Goal: Find contact information: Find contact information

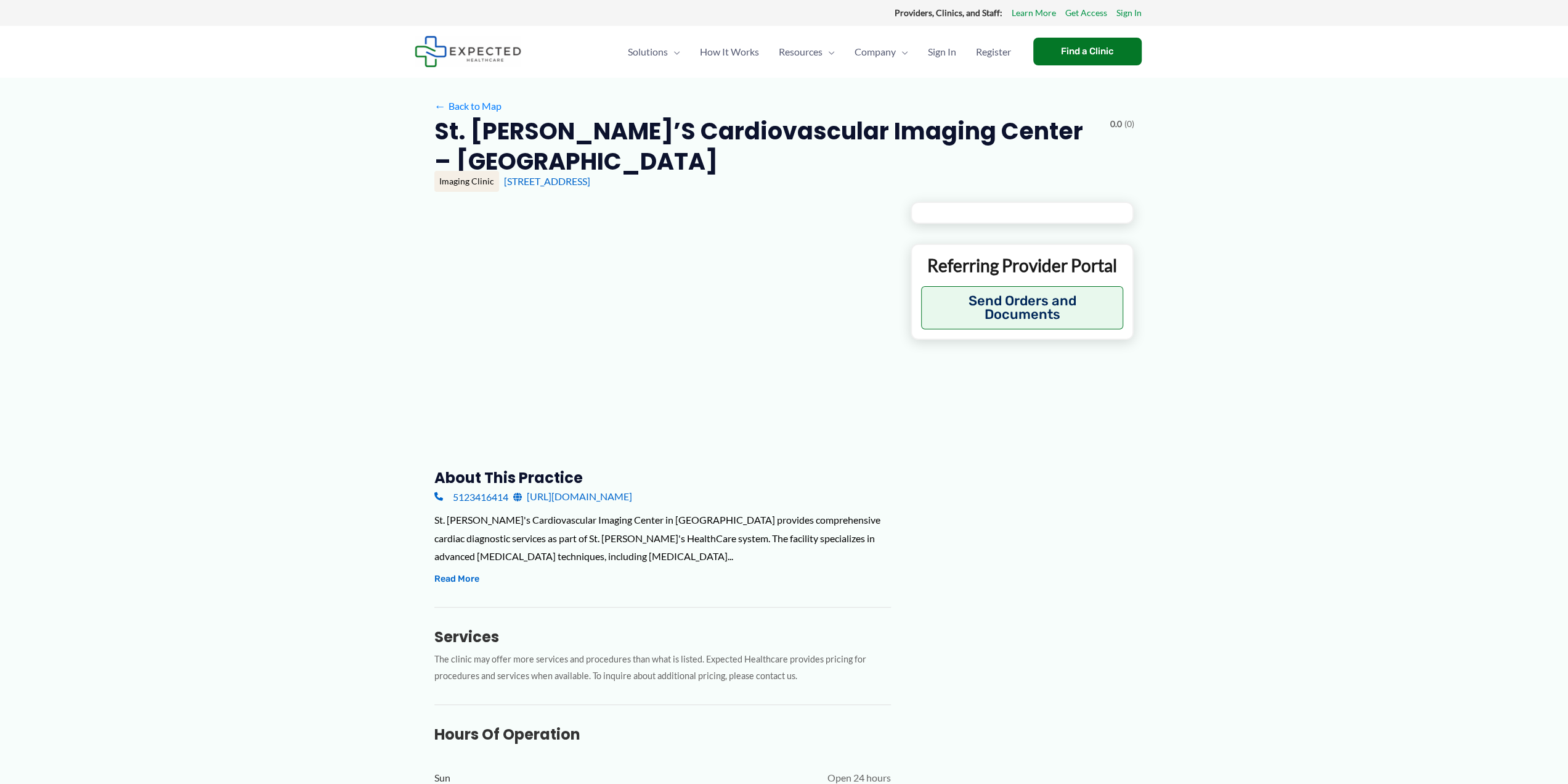
type input "**********"
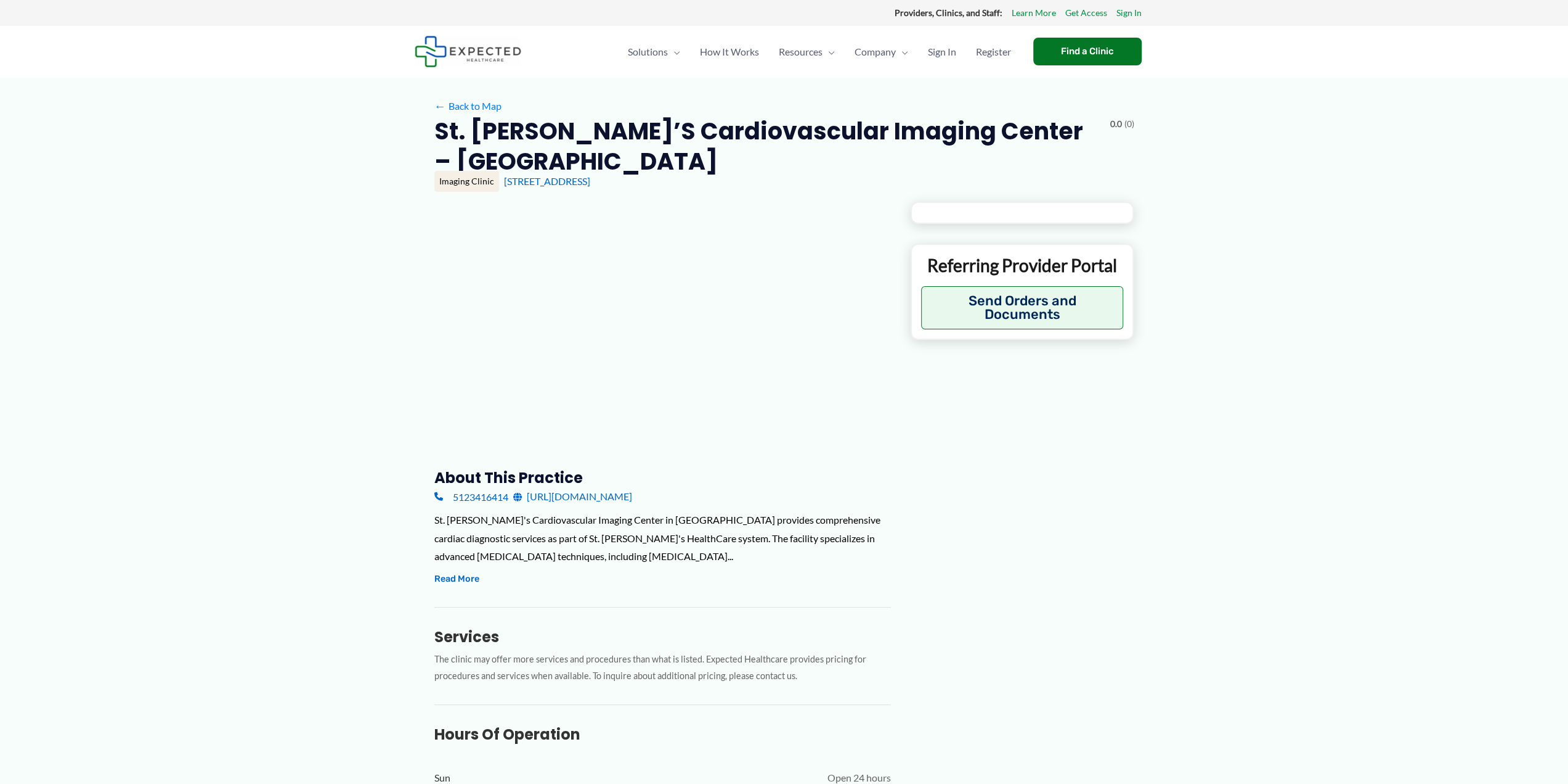
type input "**********"
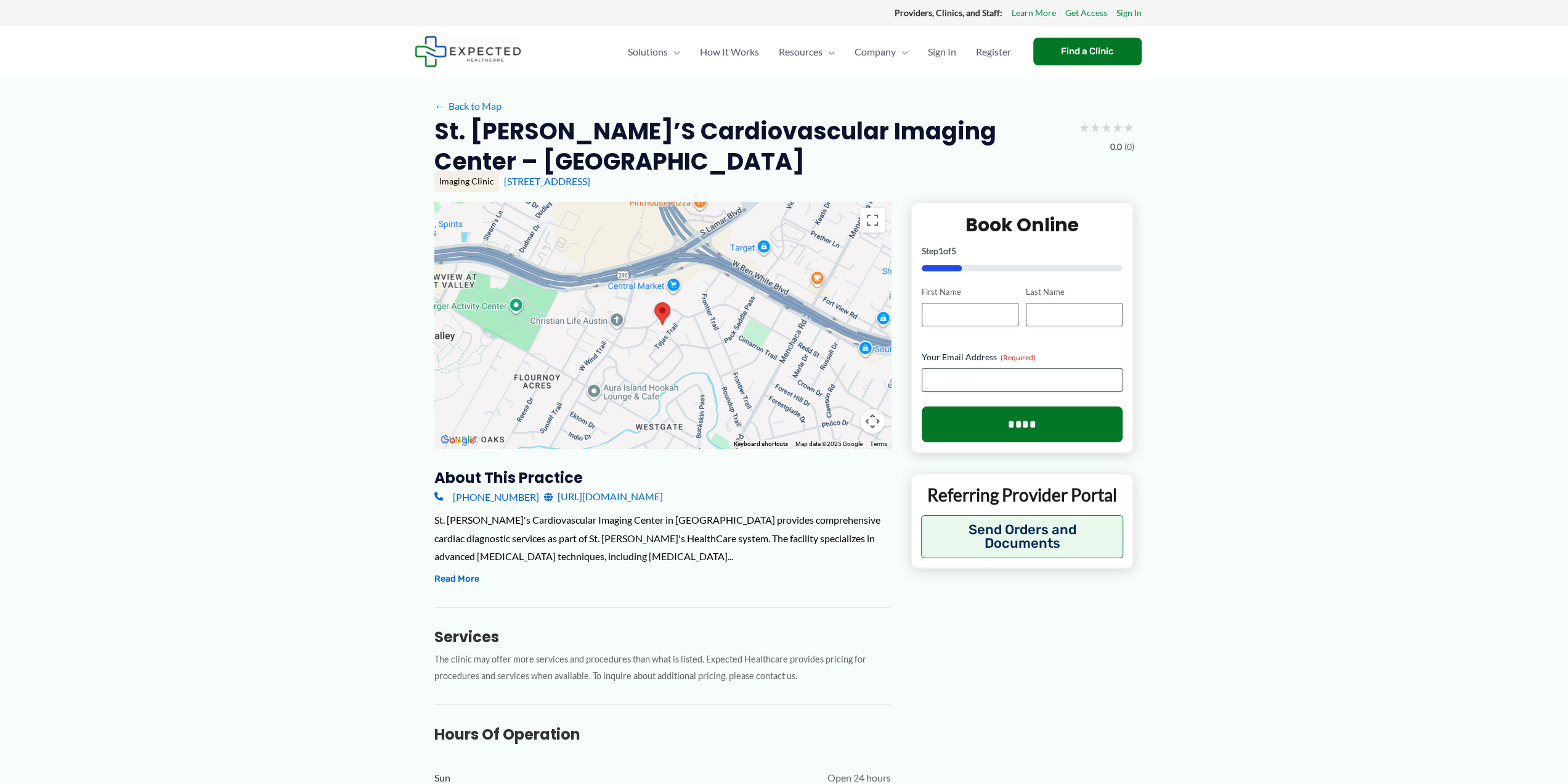
scroll to position [102, 0]
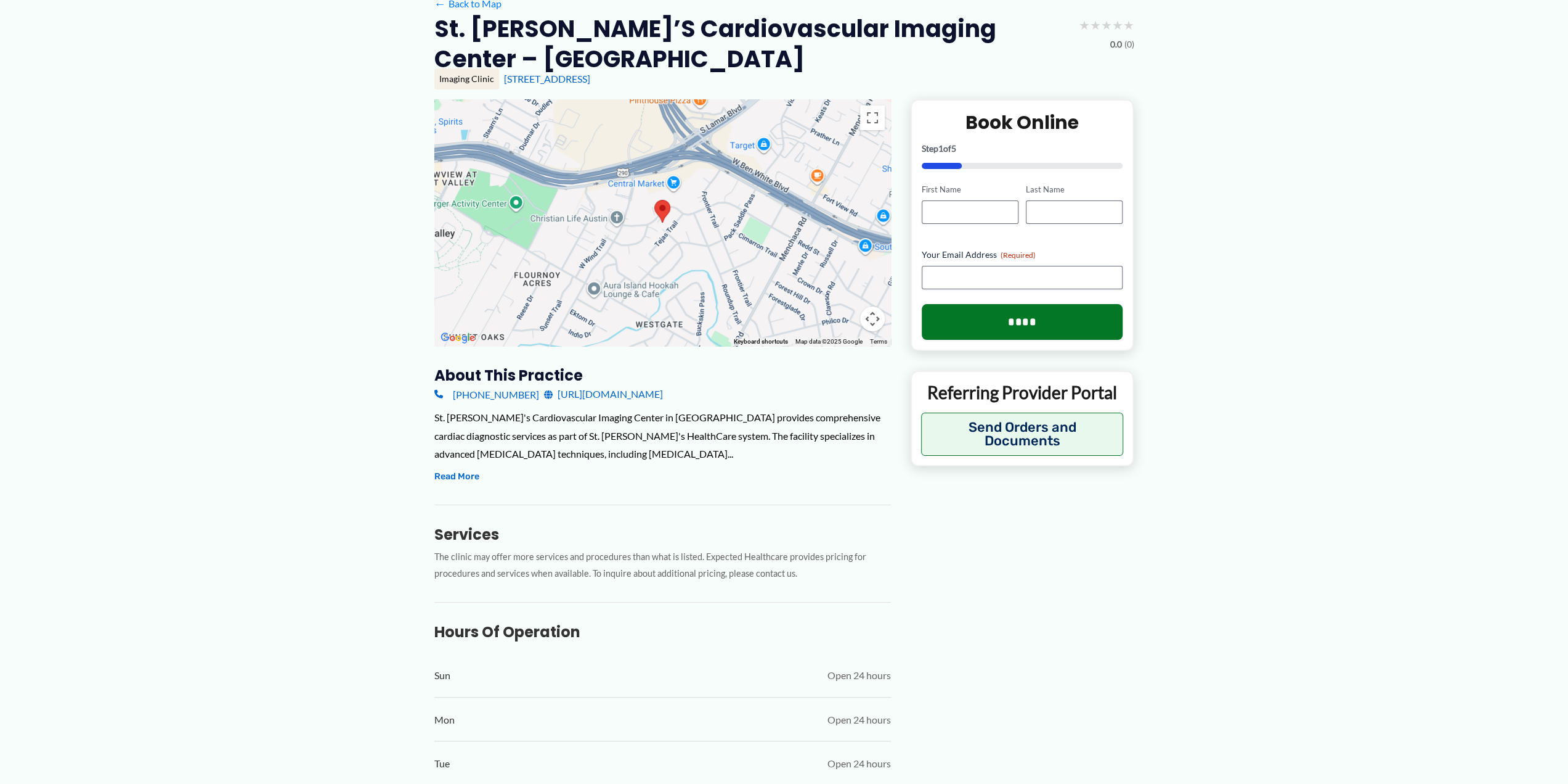
click at [610, 385] on link "[URL][DOMAIN_NAME]" at bounding box center [603, 394] width 119 height 18
